Goal: Information Seeking & Learning: Find specific fact

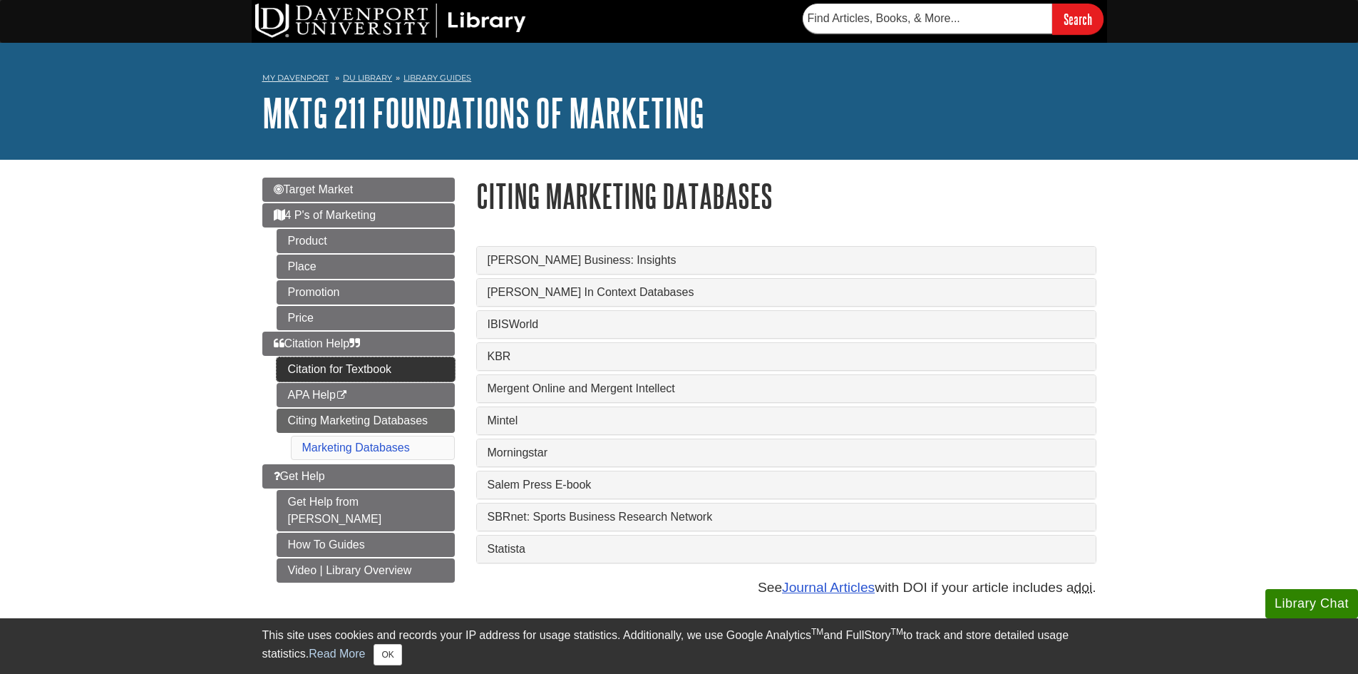
click at [319, 369] on link "Citation for Textbook" at bounding box center [366, 369] width 178 height 24
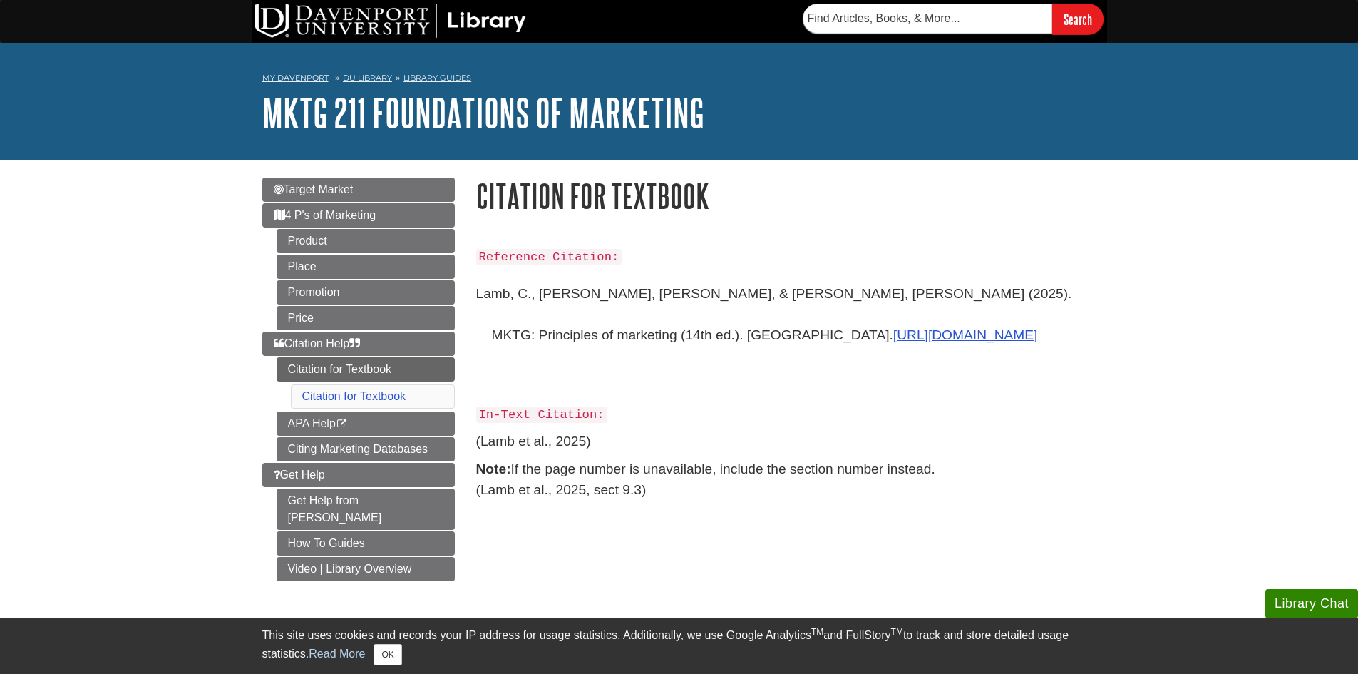
drag, startPoint x: 477, startPoint y: 293, endPoint x: 714, endPoint y: 322, distance: 239.2
click at [714, 322] on p "Lamb, C., Hair, J., & McDaniel, C. (2025). MKTG: Principles of marketing (14th …" at bounding box center [786, 334] width 620 height 123
copy p "Lamb, C., Hair, J., & McDaniel, C. (2025). MKTG: Principles of marketing (14th …"
click at [319, 241] on link "Product" at bounding box center [366, 241] width 178 height 24
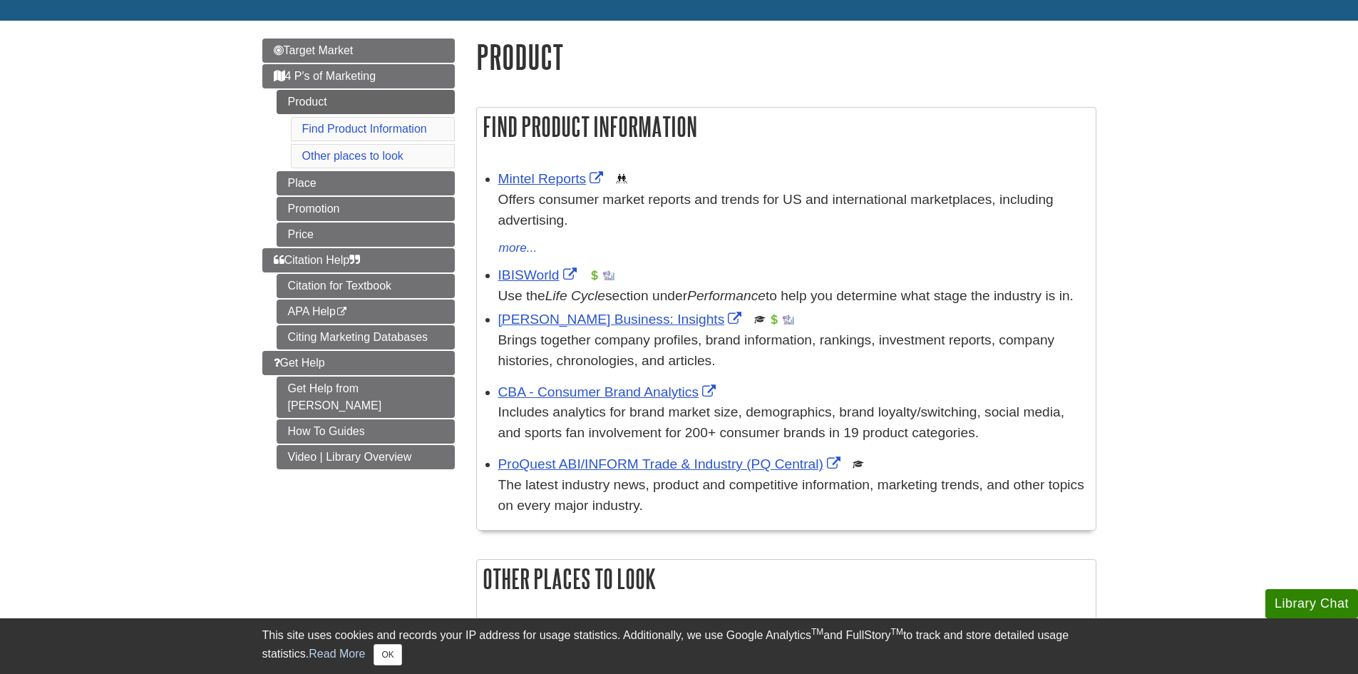
scroll to position [143, 0]
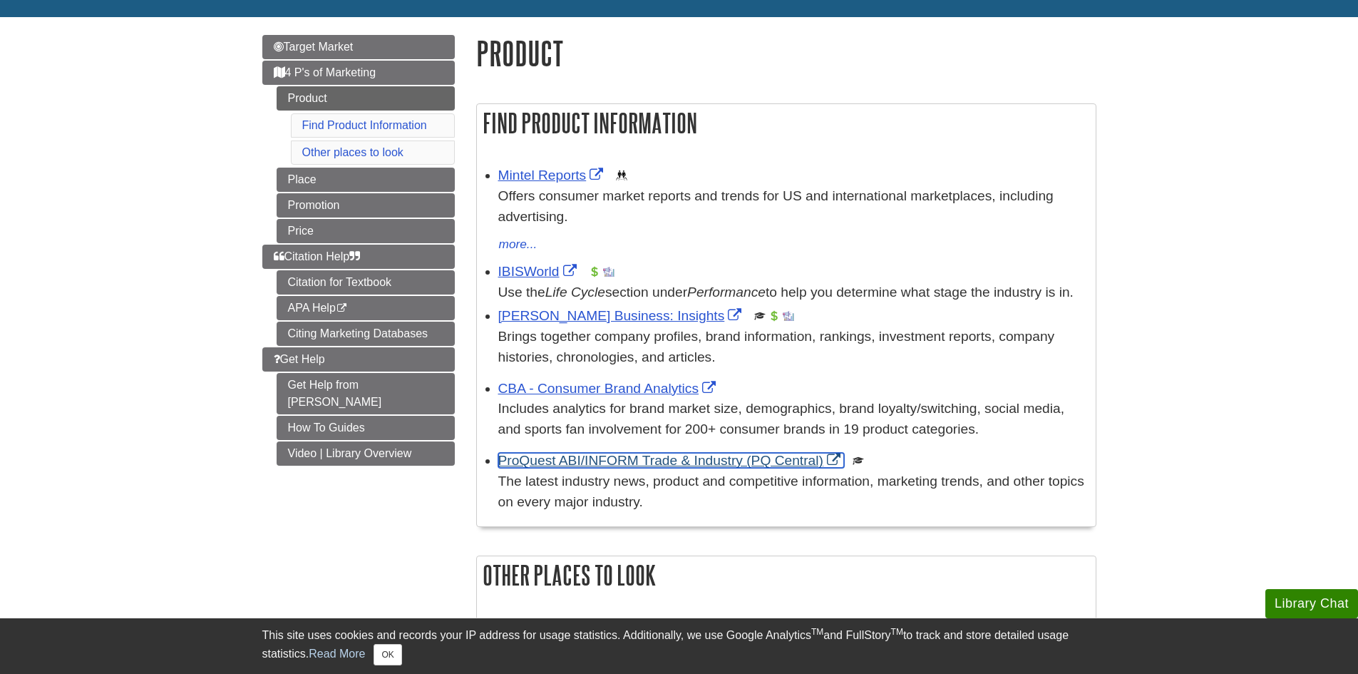
click at [597, 468] on link "ProQuest ABI/INFORM Trade & Industry (PQ Central)" at bounding box center [671, 460] width 346 height 15
click at [299, 91] on link "Product" at bounding box center [366, 98] width 178 height 24
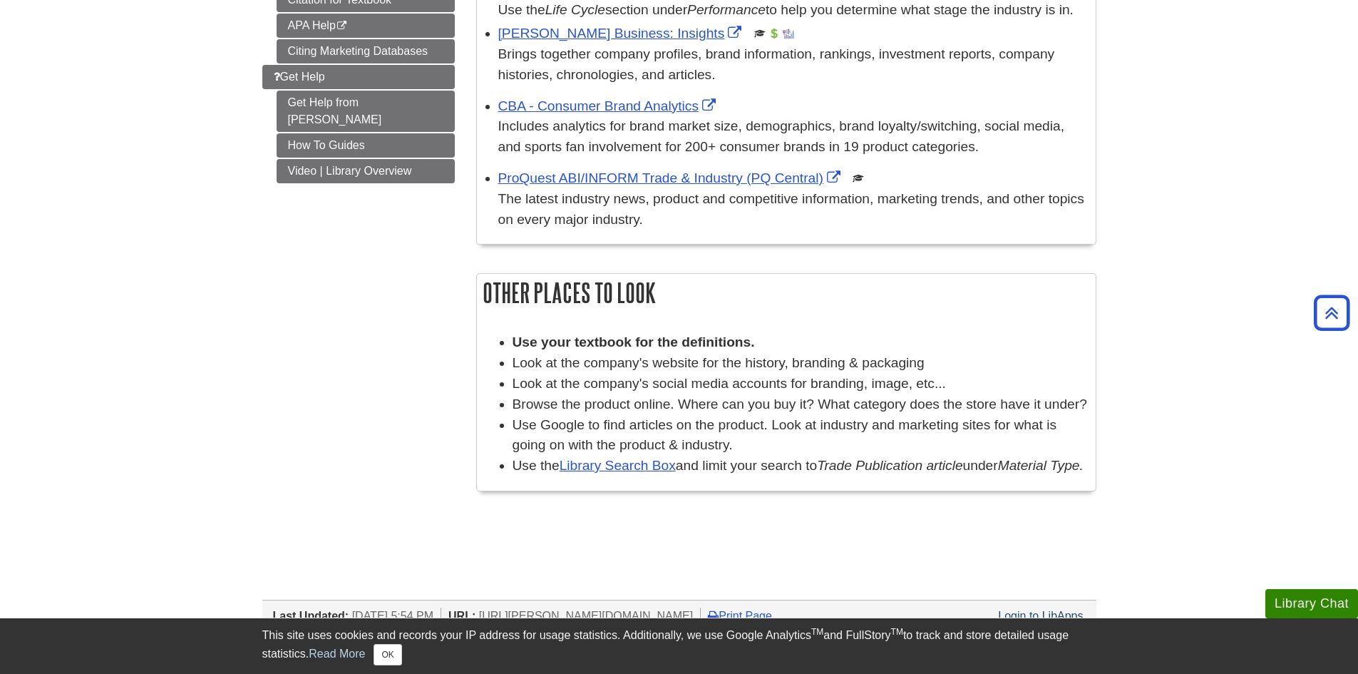
scroll to position [285, 0]
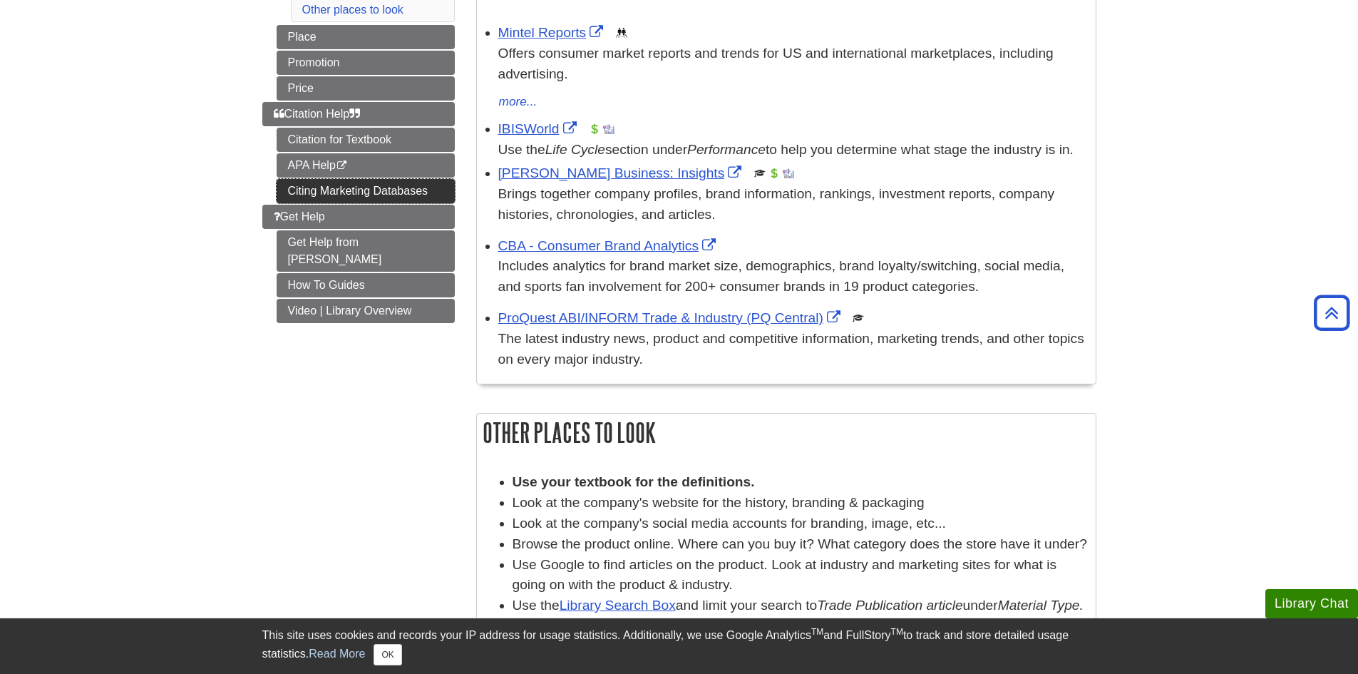
click at [352, 192] on link "Citing Marketing Databases" at bounding box center [366, 191] width 178 height 24
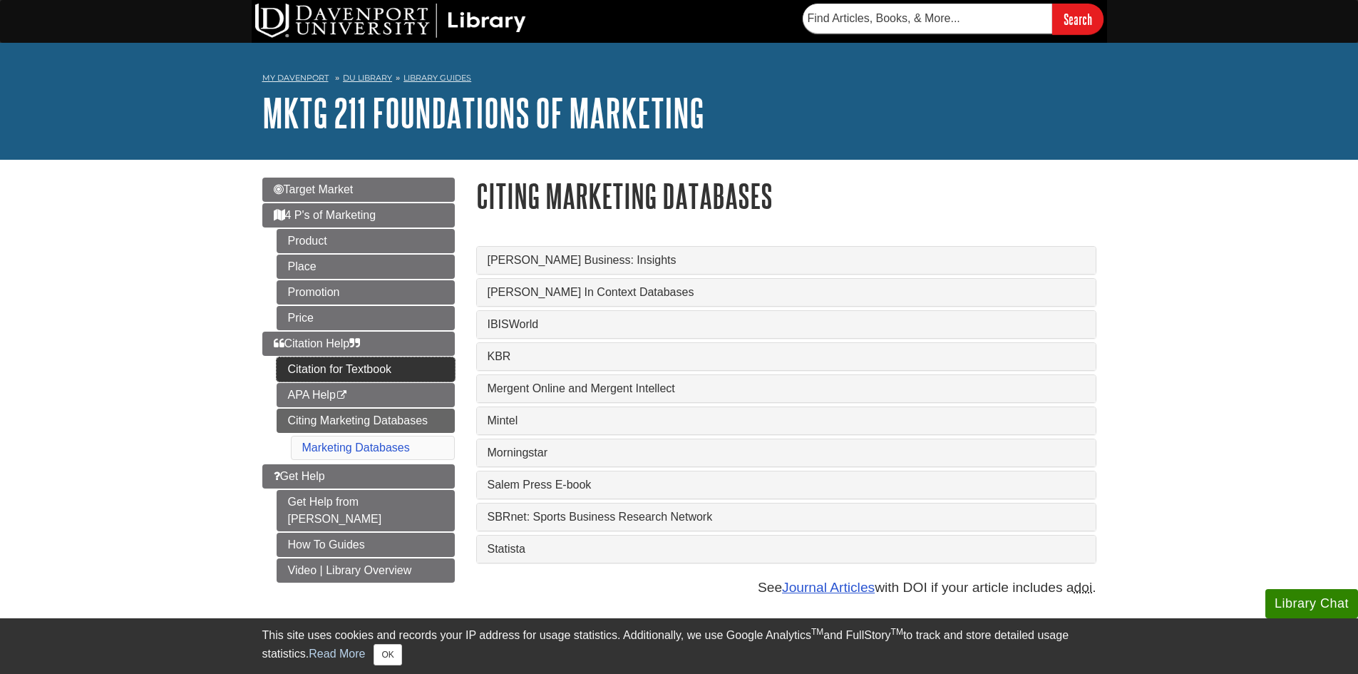
click at [336, 366] on link "Citation for Textbook" at bounding box center [366, 369] width 178 height 24
